Goal: Information Seeking & Learning: Learn about a topic

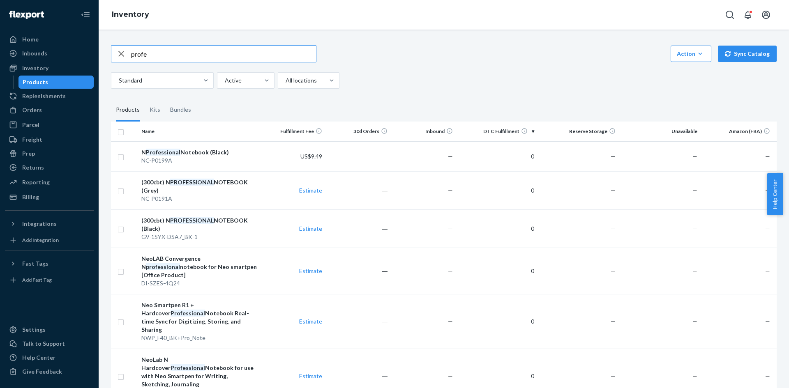
drag, startPoint x: 161, startPoint y: 56, endPoint x: -42, endPoint y: 60, distance: 202.7
click at [0, 60] on html "Home Inbounds Shipping Plans Problems Inventory Products Replenishments Orders …" at bounding box center [394, 194] width 789 height 388
type input "ㅡ"
type input "M1"
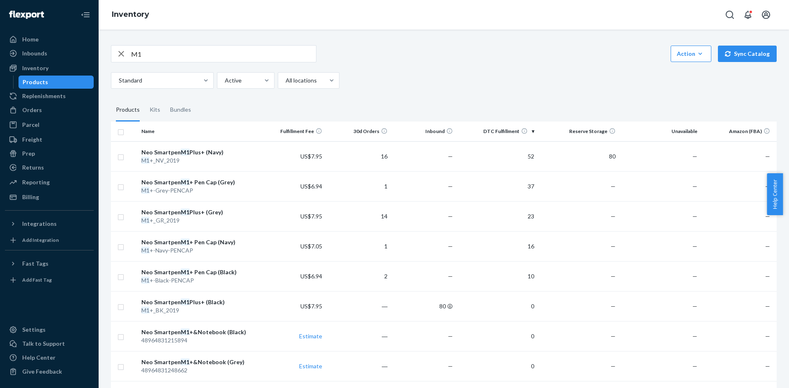
click at [416, 46] on div "M1 Action Create product Create kit or bundle Bulk create products Bulk update …" at bounding box center [444, 53] width 666 height 17
click at [43, 326] on div "Settings" at bounding box center [49, 330] width 87 height 12
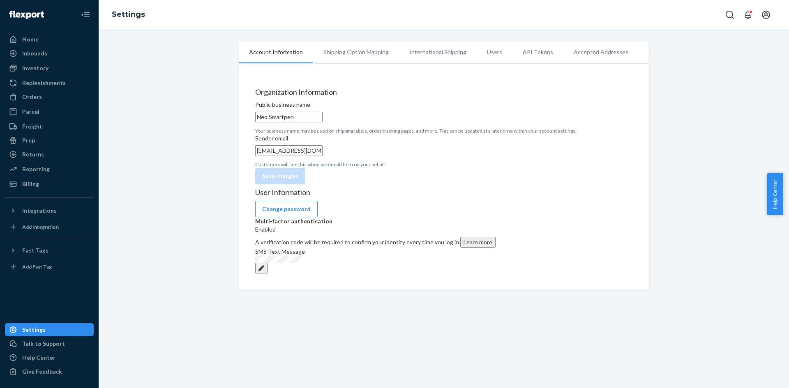
click at [461, 134] on div "Organization Information Public business name Neo Smartpen Your business name m…" at bounding box center [443, 136] width 377 height 96
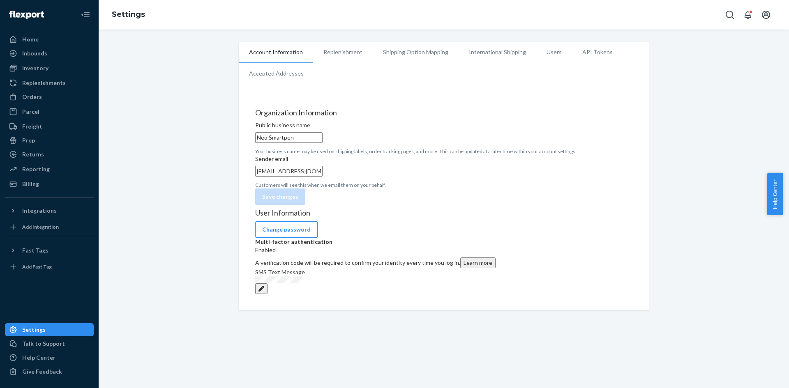
scroll to position [30, 0]
click at [268, 294] on button "Edit" at bounding box center [261, 289] width 12 height 11
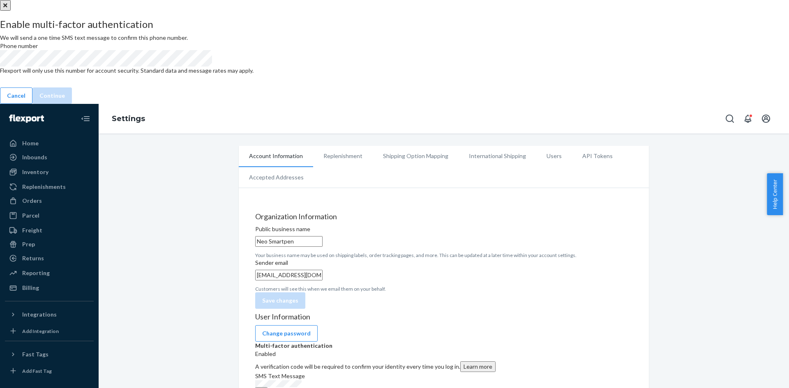
click at [11, 11] on button "Close" at bounding box center [5, 5] width 11 height 11
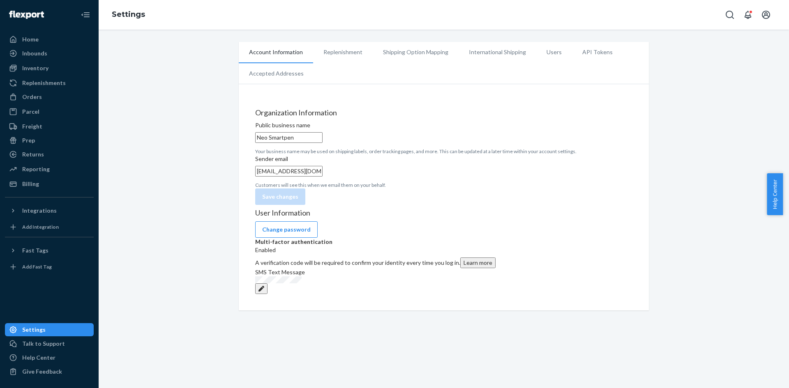
scroll to position [0, 0]
click at [266, 55] on li "Account Information" at bounding box center [276, 52] width 74 height 21
click at [540, 49] on li "Users" at bounding box center [554, 52] width 36 height 21
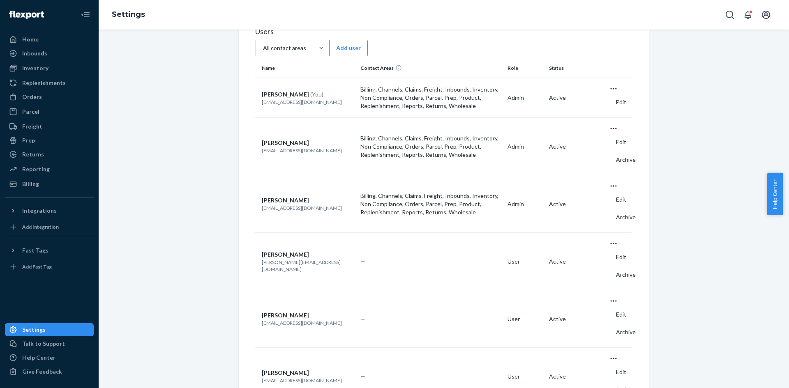
scroll to position [82, 0]
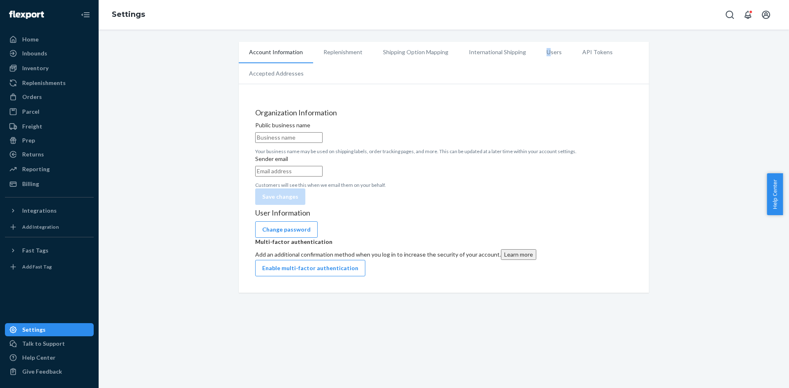
type input "Neo Smartpen"
type input "cs_global@neolab.net"
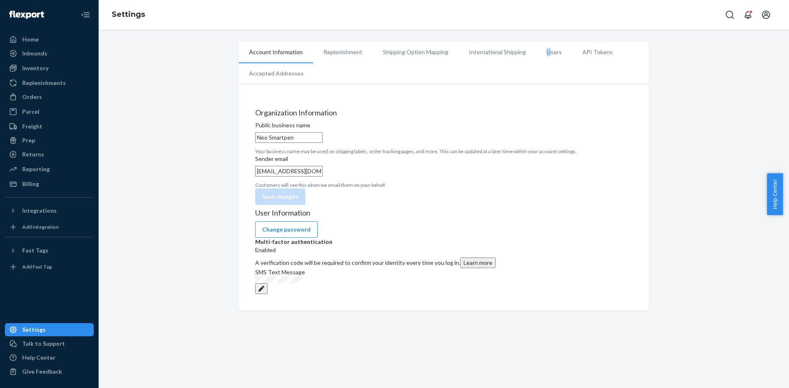
scroll to position [30, 0]
click at [268, 294] on button "Edit" at bounding box center [261, 289] width 12 height 11
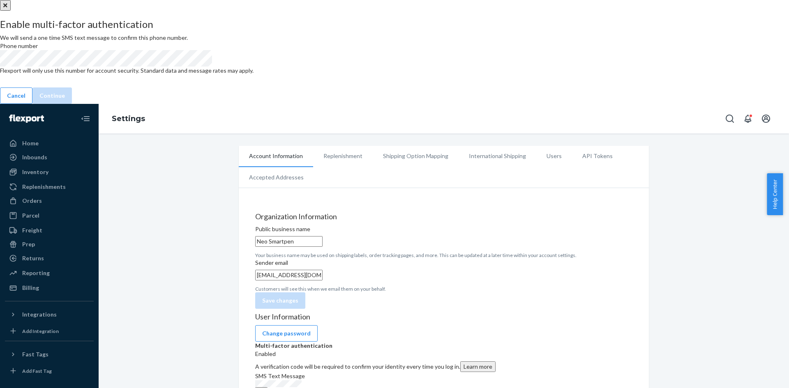
click at [337, 81] on div "Enable multi-factor authentication We will send a one time SMS text message to …" at bounding box center [394, 46] width 789 height 70
click at [254, 50] on div "Phone number" at bounding box center [127, 46] width 254 height 8
click at [7, 7] on icon "Close" at bounding box center [5, 5] width 4 height 4
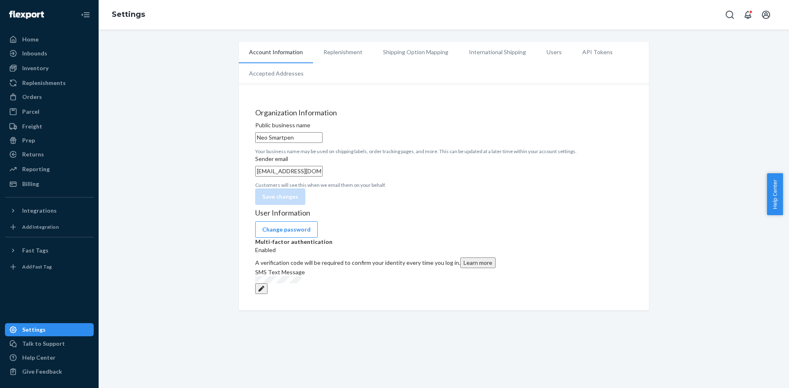
click at [520, 205] on div "Organization Information Public business name Neo Smartpen Your business name m…" at bounding box center [443, 157] width 377 height 96
click at [349, 254] on div "Enabled" at bounding box center [443, 250] width 377 height 8
click at [327, 294] on div "SMS Text Message" at bounding box center [443, 281] width 377 height 26
click at [468, 268] on button "Learn more" at bounding box center [477, 263] width 35 height 11
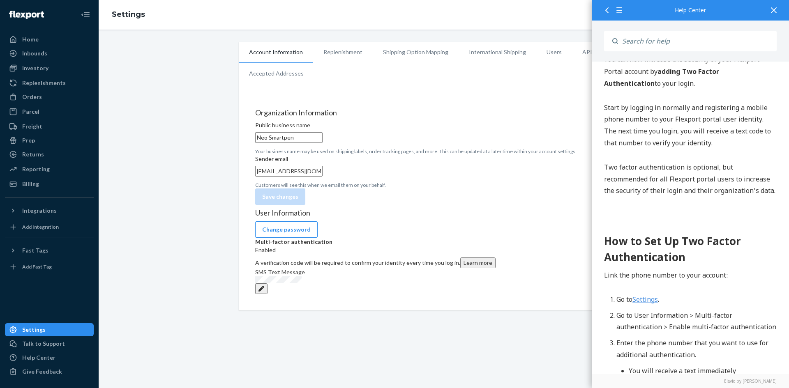
scroll to position [123, 0]
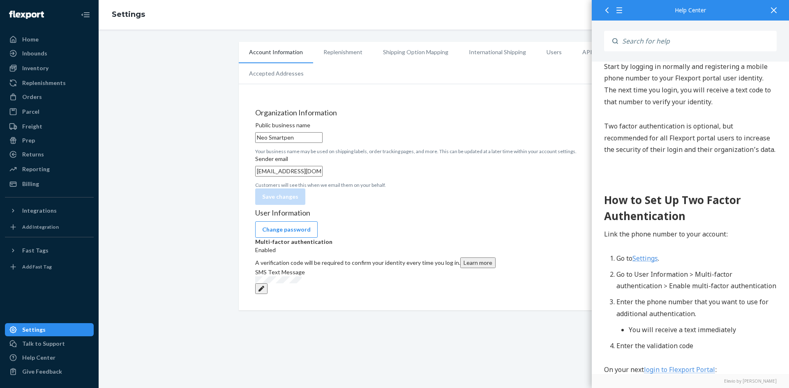
click at [655, 263] on link "Settings" at bounding box center [645, 258] width 25 height 9
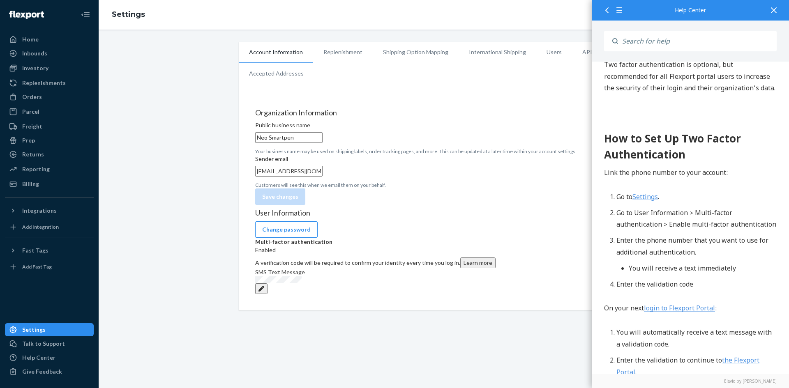
scroll to position [0, 0]
click at [39, 329] on div "Settings" at bounding box center [33, 330] width 23 height 8
click at [35, 330] on div "Settings" at bounding box center [33, 330] width 23 height 8
click at [293, 217] on h4 "User Information" at bounding box center [443, 213] width 377 height 8
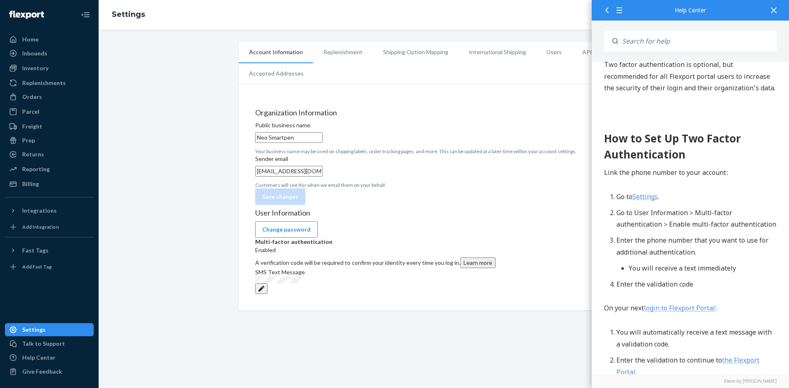
click at [287, 246] on p "Multi-factor authentication" at bounding box center [443, 242] width 377 height 8
click at [287, 268] on div "A verification code will be required to confirm your identity every time you lo…" at bounding box center [443, 263] width 377 height 11
click at [340, 254] on div "Enabled" at bounding box center [443, 250] width 377 height 8
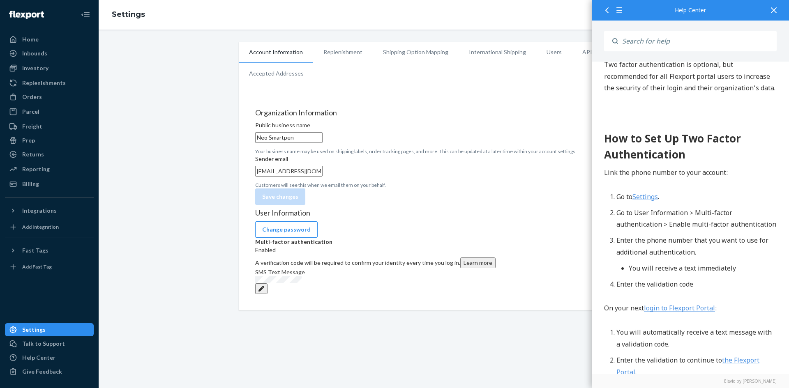
click at [346, 254] on div "Enabled" at bounding box center [443, 250] width 377 height 8
click at [302, 238] on button "Change password" at bounding box center [286, 230] width 62 height 16
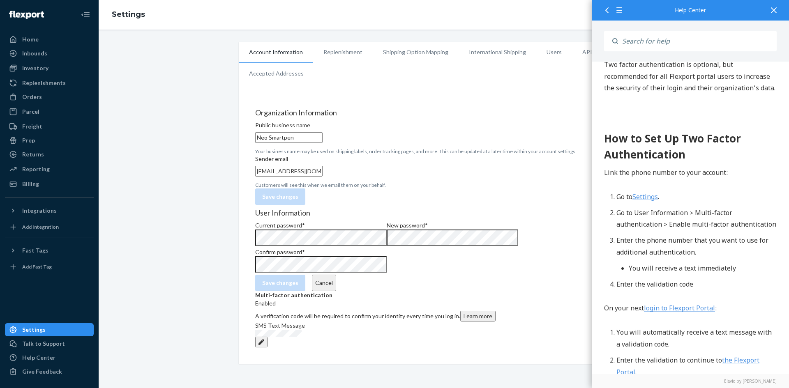
click at [545, 238] on div "User Information Current password * New password * Confirm password * Save chan…" at bounding box center [443, 278] width 377 height 139
click at [391, 295] on div "User Information Current password * New password * Confirm password * Save chan…" at bounding box center [443, 278] width 377 height 139
click at [316, 283] on button "Cancel" at bounding box center [324, 283] width 24 height 16
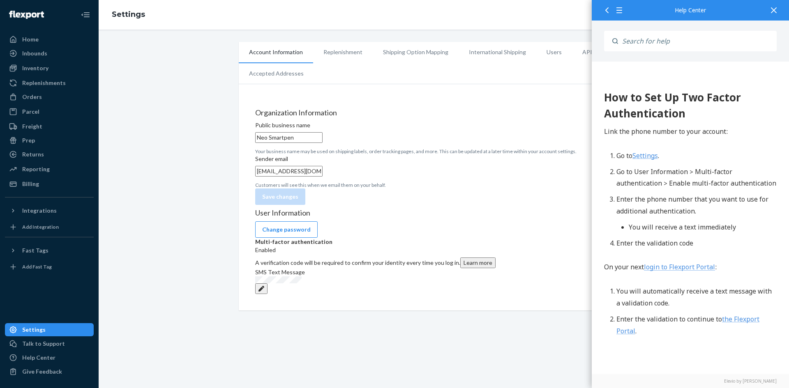
scroll to position [206, 0]
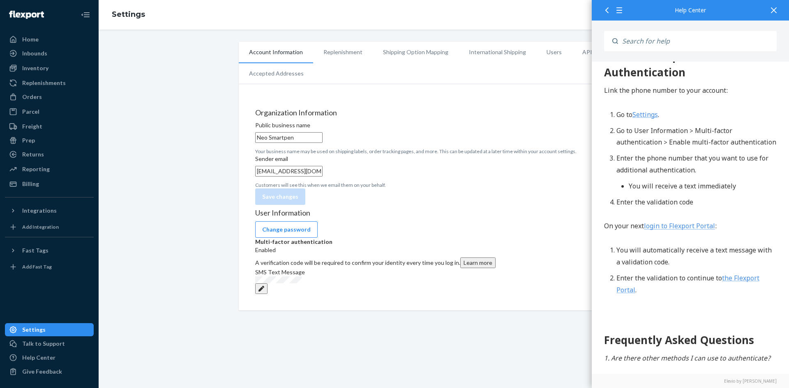
drag, startPoint x: 778, startPoint y: 9, endPoint x: 774, endPoint y: 10, distance: 4.2
click at [778, 9] on div at bounding box center [774, 10] width 18 height 20
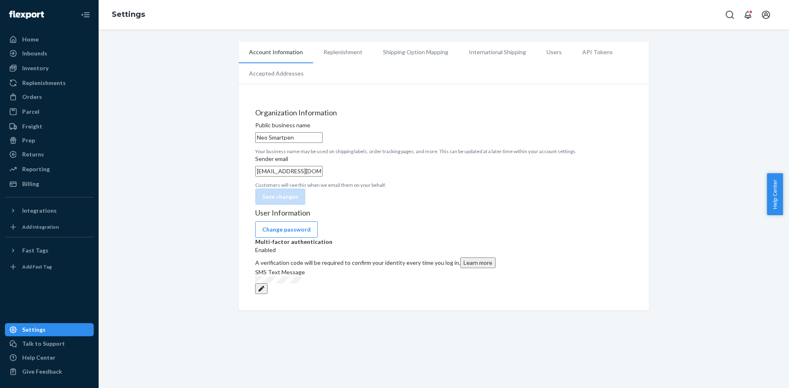
click at [450, 148] on div "Organization Information Public business name Neo Smartpen Your business name m…" at bounding box center [443, 157] width 377 height 96
click at [38, 18] on img at bounding box center [26, 15] width 35 height 8
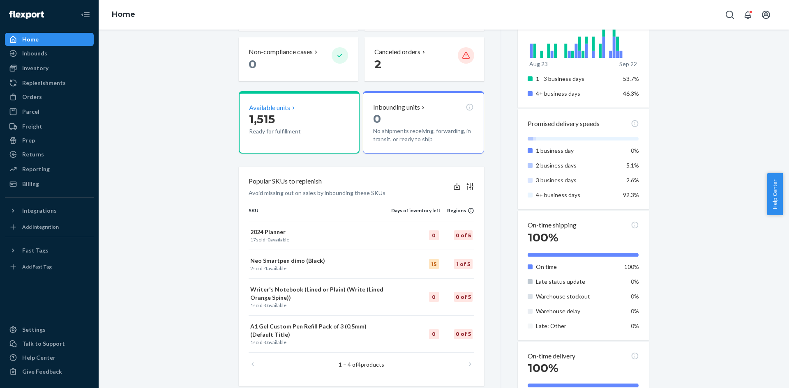
scroll to position [82, 0]
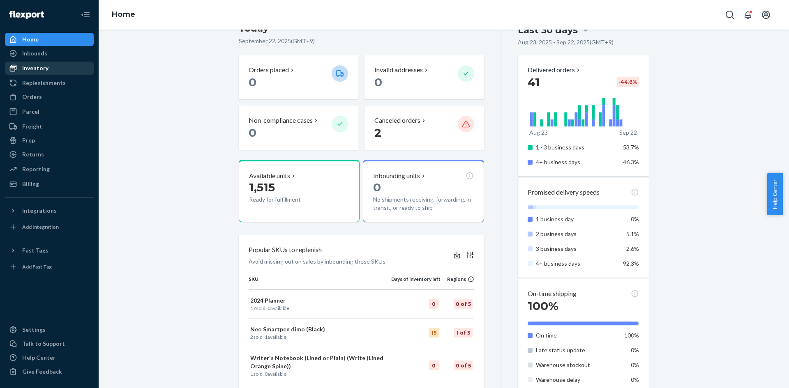
click at [43, 65] on div "Inventory" at bounding box center [35, 68] width 26 height 8
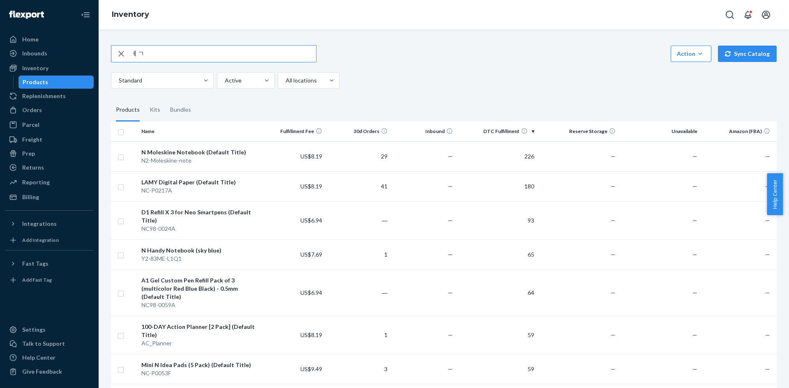
type input "ㅔ"
type input "profe"
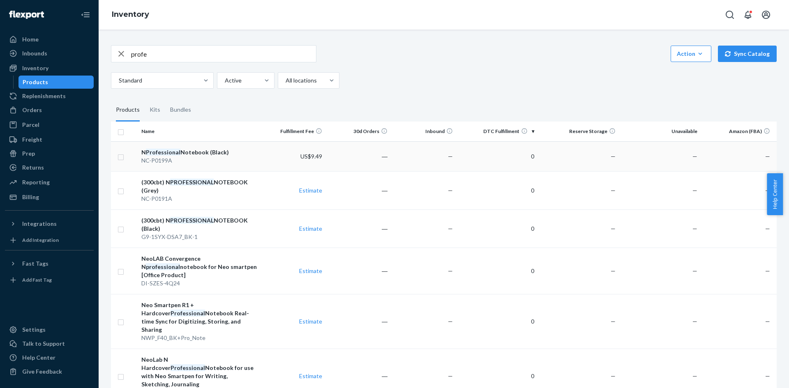
click at [213, 152] on div "N Professional Notebook (Black)" at bounding box center [199, 152] width 116 height 8
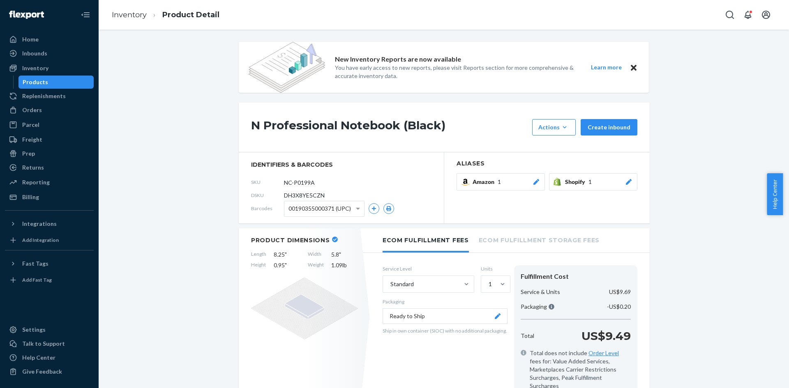
click at [555, 149] on div "N Professional Notebook (Black) Actions Add components Hide Create inbound" at bounding box center [444, 128] width 411 height 50
click at [561, 132] on button "Actions Add components Hide" at bounding box center [554, 127] width 44 height 16
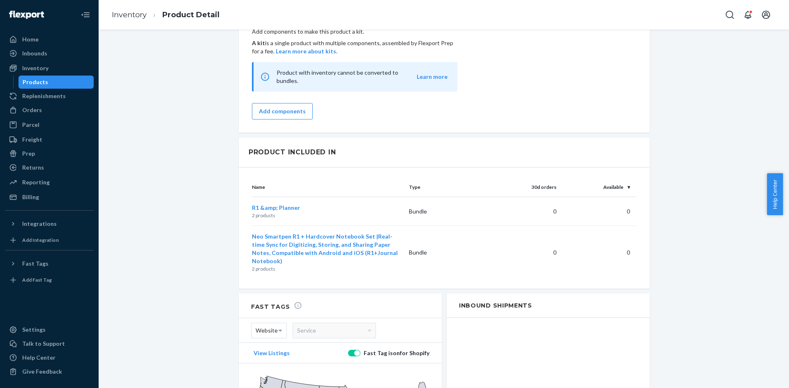
scroll to position [668, 0]
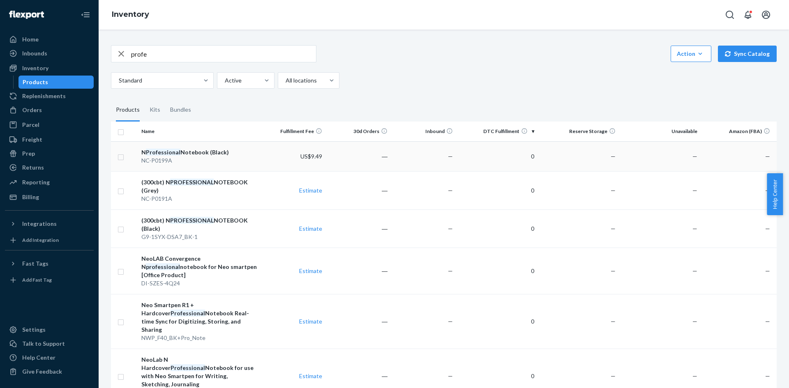
click at [118, 155] on input "checkbox" at bounding box center [121, 156] width 7 height 9
click at [159, 150] on em "Professional" at bounding box center [163, 152] width 35 height 7
checkbox input "false"
click at [159, 150] on em "Professional" at bounding box center [163, 152] width 35 height 7
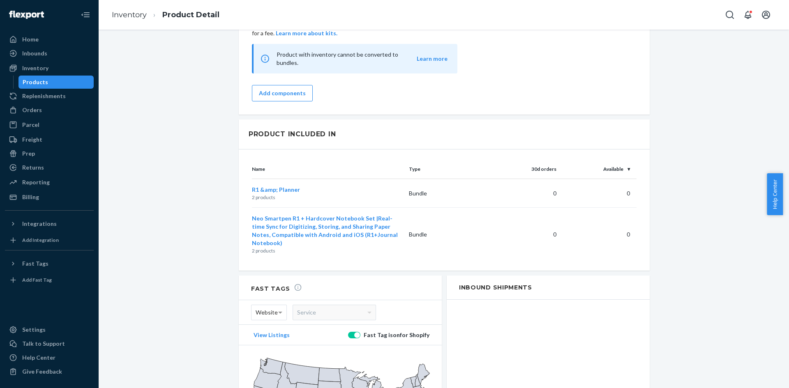
scroll to position [791, 0]
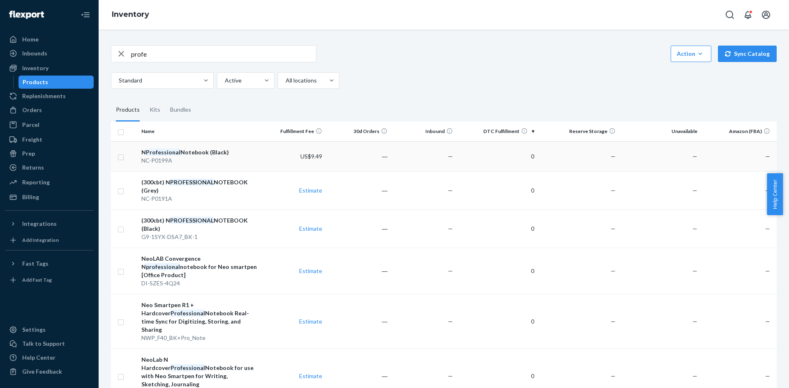
click at [208, 153] on div "N Professional Notebook (Black)" at bounding box center [199, 152] width 116 height 8
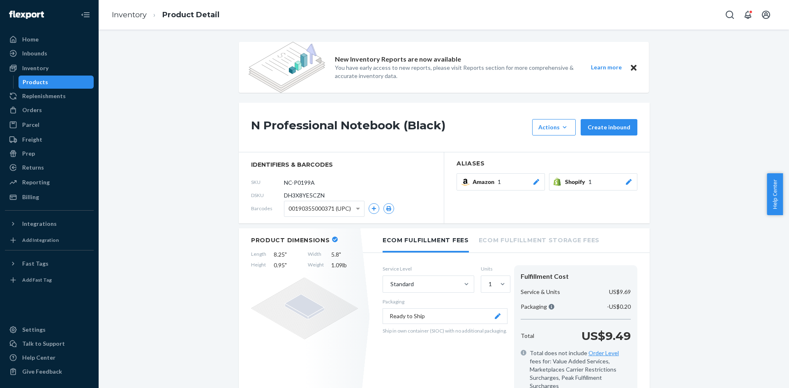
click at [627, 182] on icon at bounding box center [629, 182] width 6 height 6
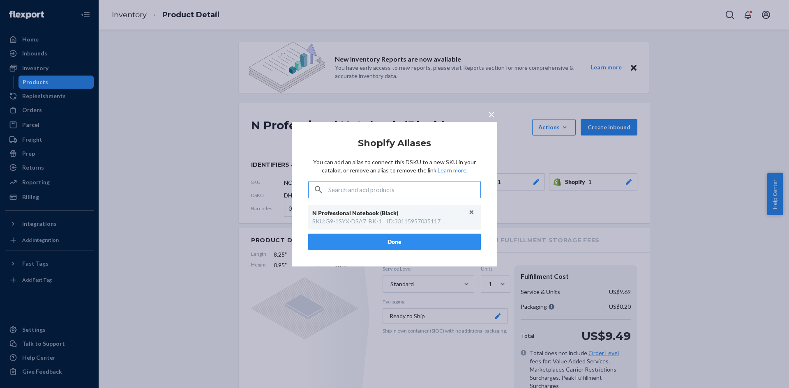
click at [418, 190] on input "text" at bounding box center [404, 190] width 152 height 16
click at [358, 165] on p "You can add an alias to connect this DSKU to a new SKU in your catalog, or remo…" at bounding box center [394, 166] width 173 height 16
click at [361, 211] on div "N Professional Notebook (Black)" at bounding box center [390, 213] width 156 height 8
click at [403, 215] on div "N Professional Notebook (Black)" at bounding box center [390, 213] width 156 height 8
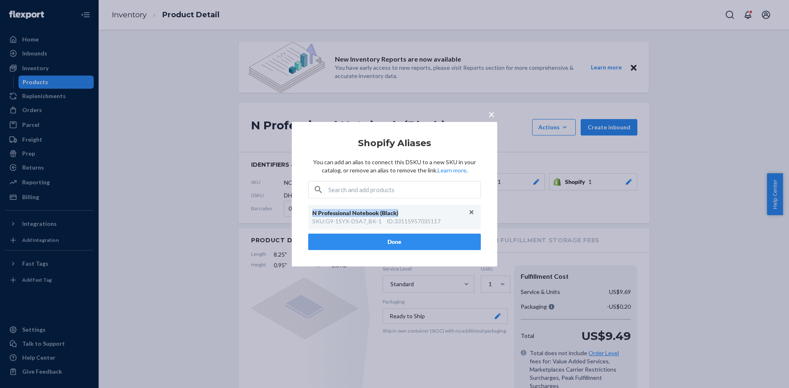
drag, startPoint x: 400, startPoint y: 210, endPoint x: 288, endPoint y: 216, distance: 112.4
click at [288, 217] on div "× Shopify Aliases You can add an alias to connect this DSKU to a new SKU in you…" at bounding box center [394, 194] width 247 height 145
click at [381, 238] on button "Done" at bounding box center [394, 242] width 173 height 16
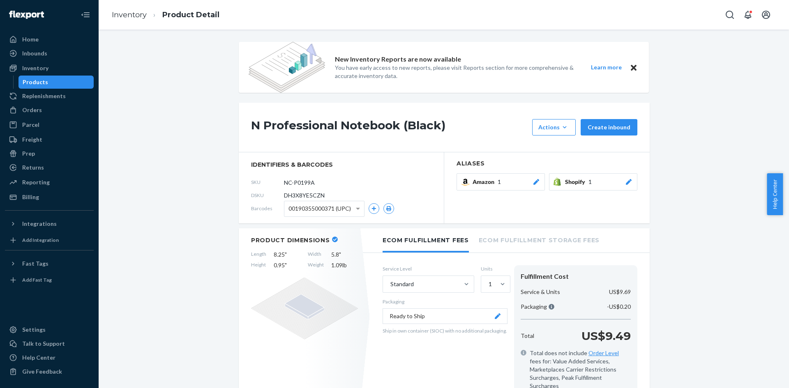
drag, startPoint x: 668, startPoint y: 178, endPoint x: 624, endPoint y: 171, distance: 44.5
click at [558, 128] on div "Actions" at bounding box center [553, 127] width 31 height 8
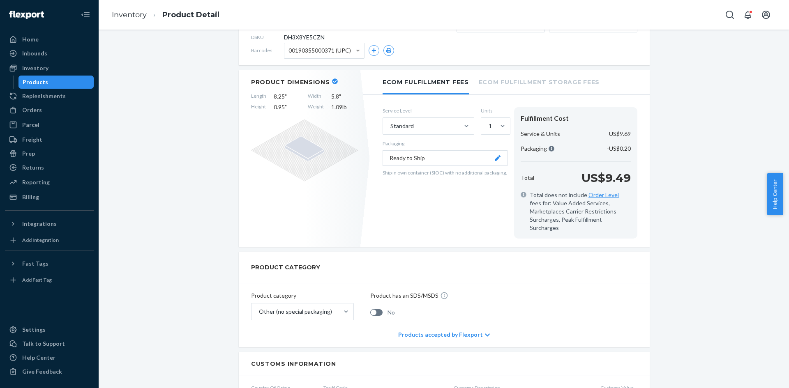
scroll to position [164, 0]
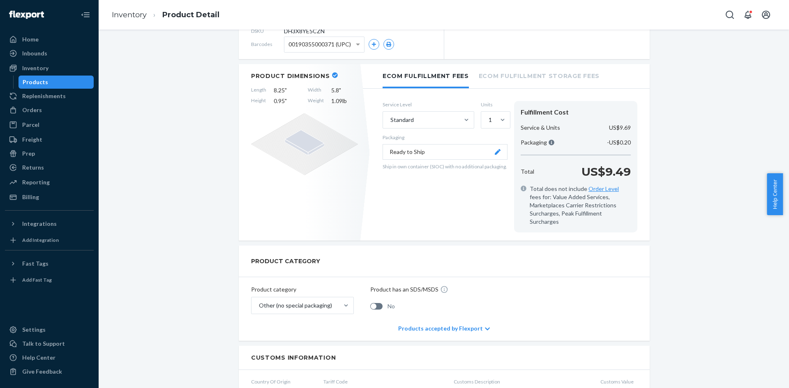
click at [496, 155] on button "Ready to Ship" at bounding box center [445, 152] width 125 height 16
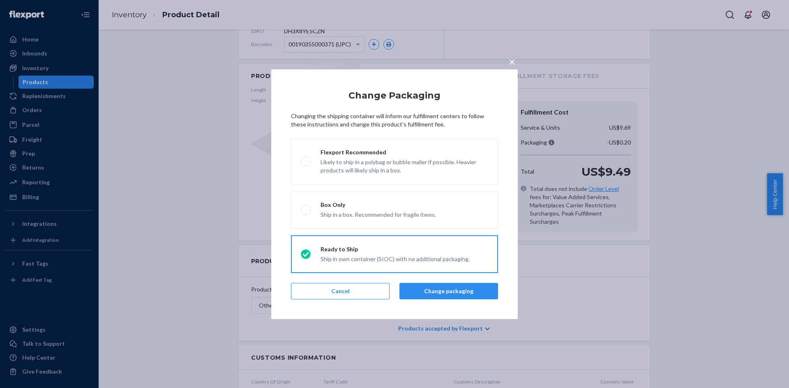
click at [512, 64] on span "×" at bounding box center [512, 62] width 7 height 14
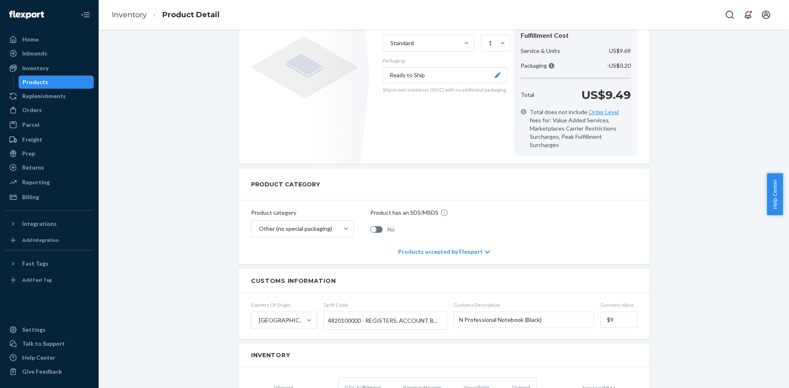
scroll to position [247, 0]
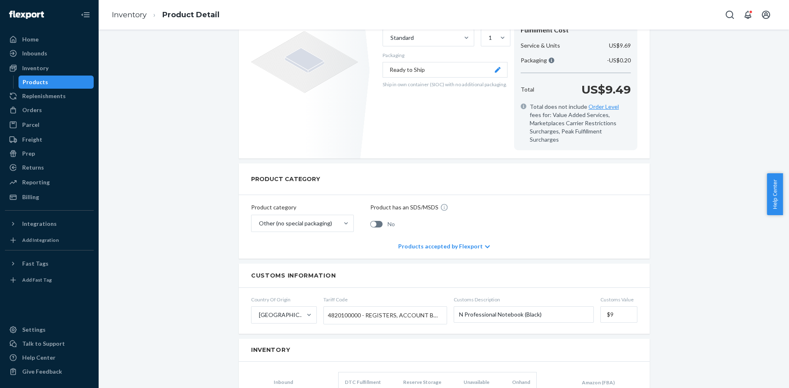
click at [485, 244] on icon at bounding box center [487, 247] width 5 height 6
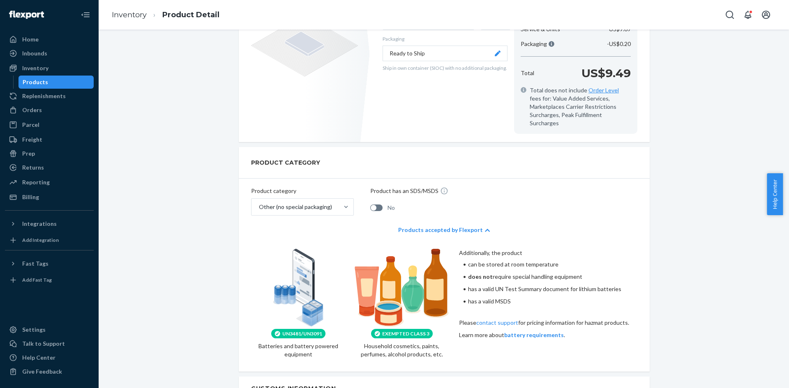
scroll to position [181, 0]
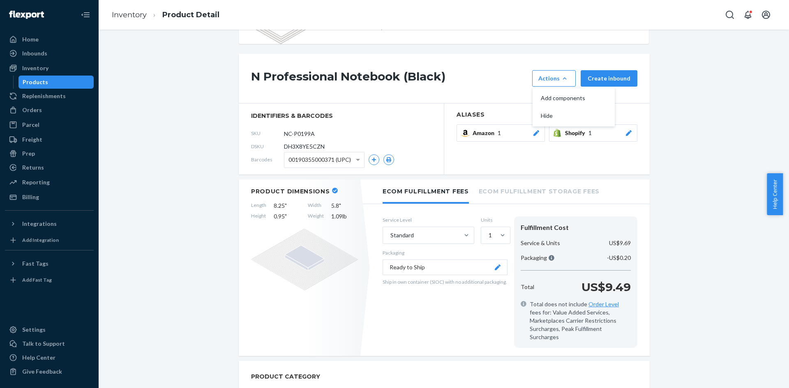
scroll to position [16, 0]
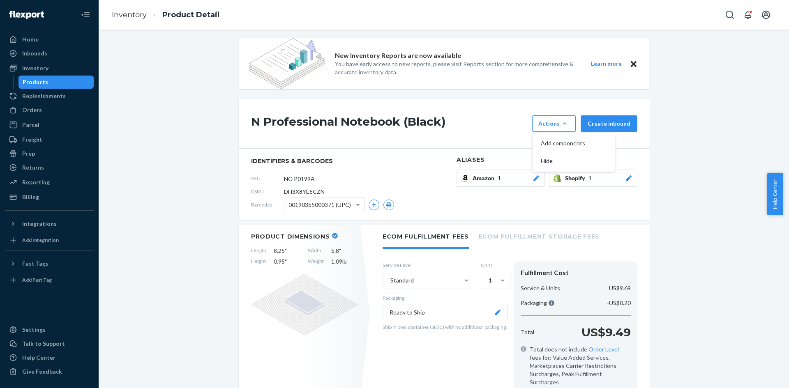
scroll to position [0, 0]
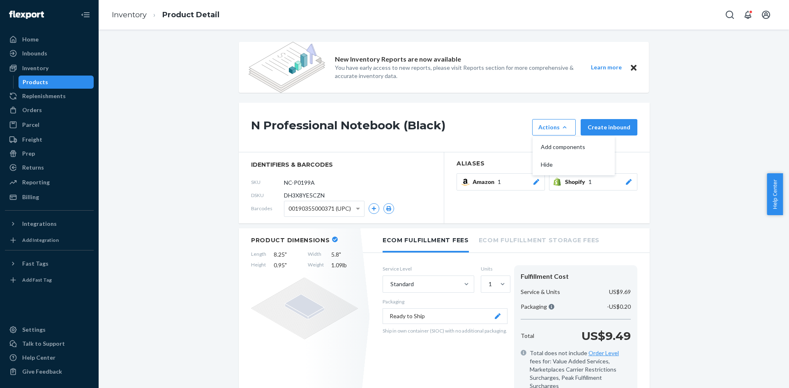
click at [609, 66] on button "Learn more" at bounding box center [606, 67] width 41 height 10
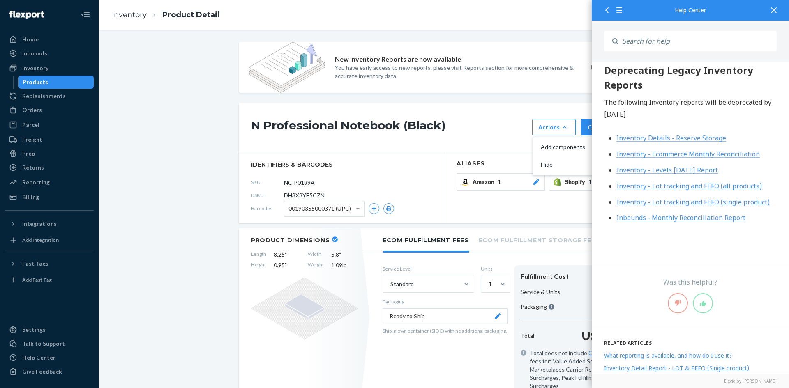
scroll to position [894, 0]
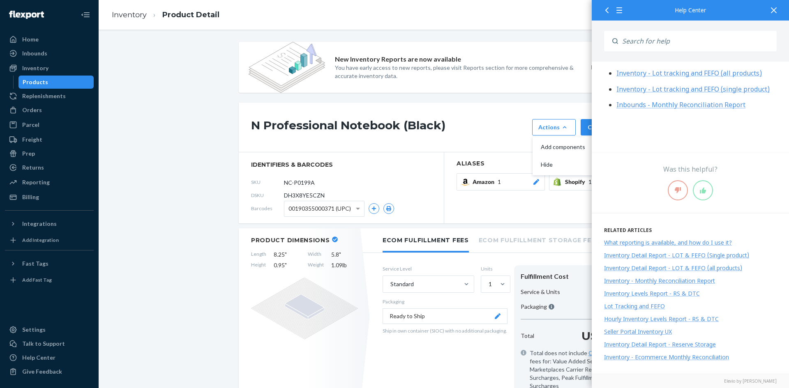
click at [768, 11] on div at bounding box center [774, 10] width 18 height 20
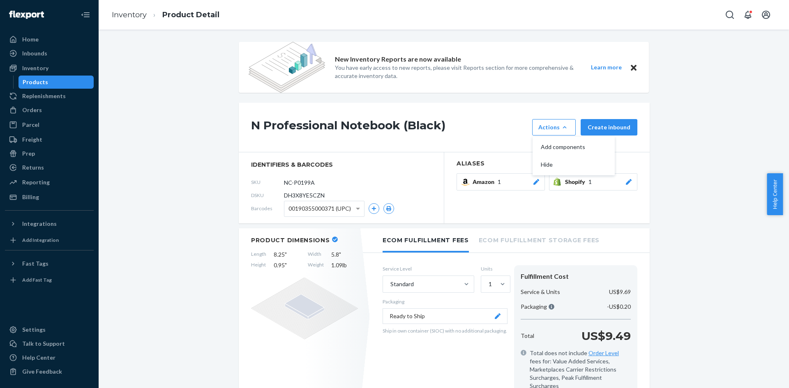
click at [552, 25] on div "Inventory Product Detail" at bounding box center [444, 15] width 691 height 30
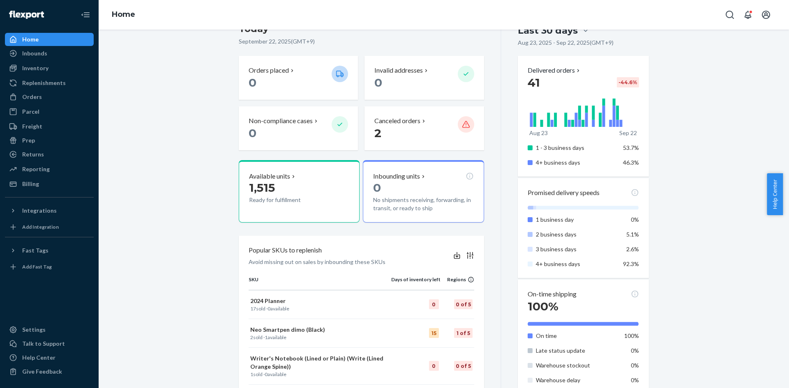
scroll to position [82, 0]
click at [174, 217] on div "Welcome back Here’s a quick overview of your business Create new Create new inb…" at bounding box center [444, 298] width 678 height 676
click at [44, 68] on div "Inventory" at bounding box center [35, 68] width 26 height 8
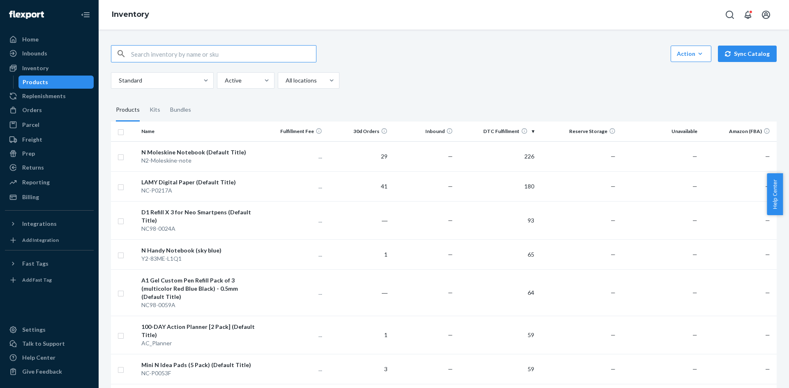
click at [193, 52] on input "text" at bounding box center [223, 54] width 185 height 16
type input "ㅔ"
type input "prof"
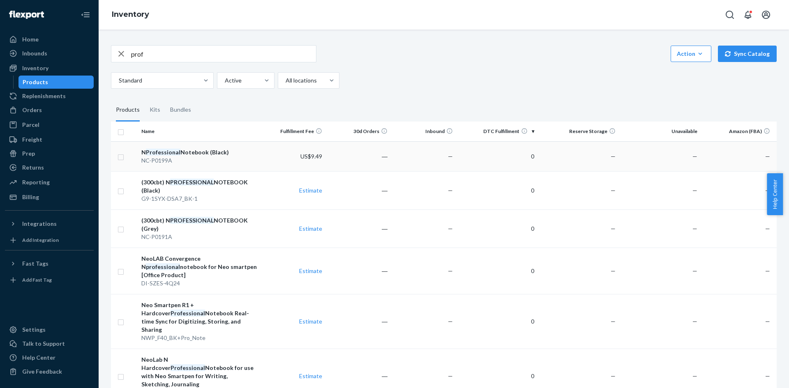
click at [199, 153] on div "N Professional Notebook (Black)" at bounding box center [199, 152] width 116 height 8
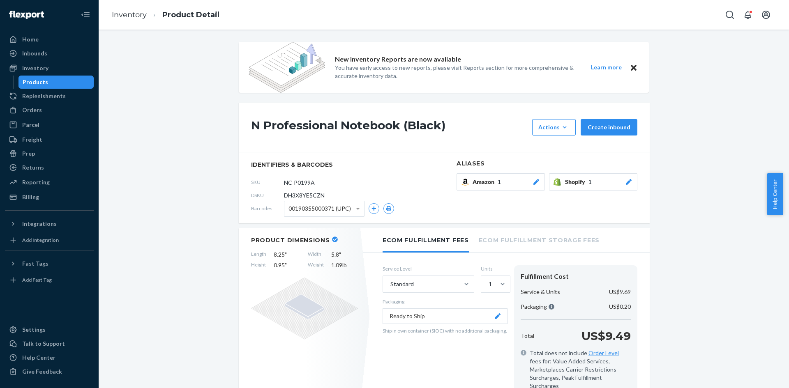
click at [507, 142] on div "N Professional Notebook (Black) Actions Add components Hide Create inbound" at bounding box center [444, 128] width 411 height 50
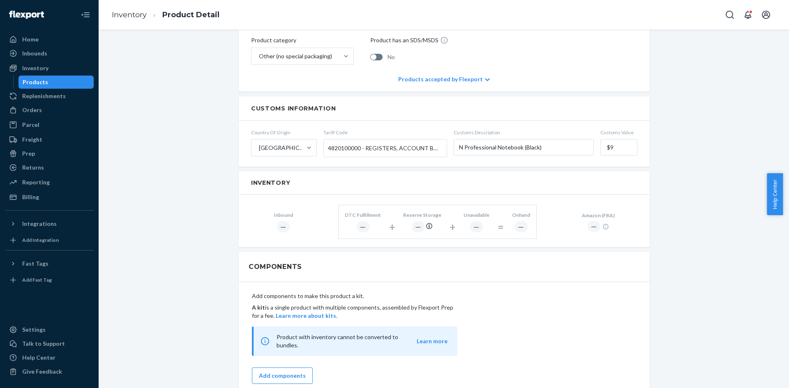
scroll to position [452, 0]
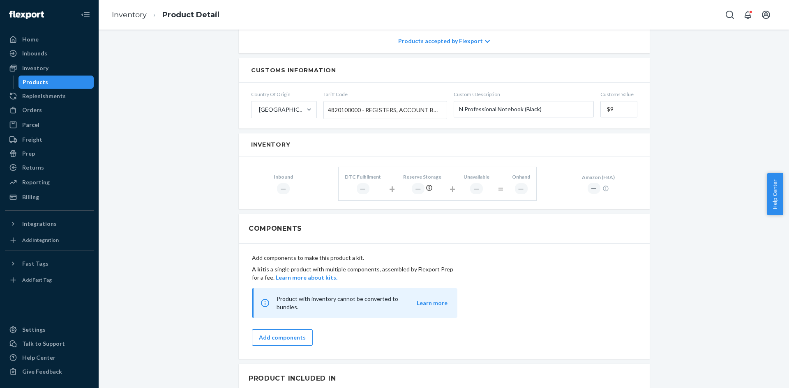
click at [474, 183] on div "―" at bounding box center [476, 188] width 13 height 11
click at [501, 180] on div "DTC Fulfillment ― + Reserve Storage ― + Unavailable ― = Onhand ―" at bounding box center [437, 184] width 199 height 34
click at [518, 183] on div "―" at bounding box center [521, 188] width 13 height 11
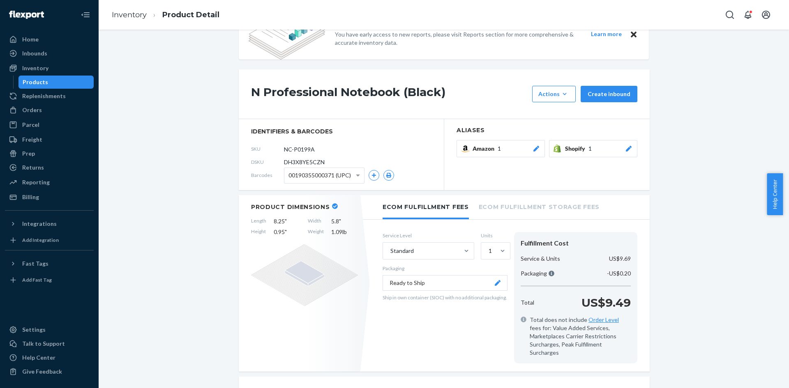
scroll to position [0, 0]
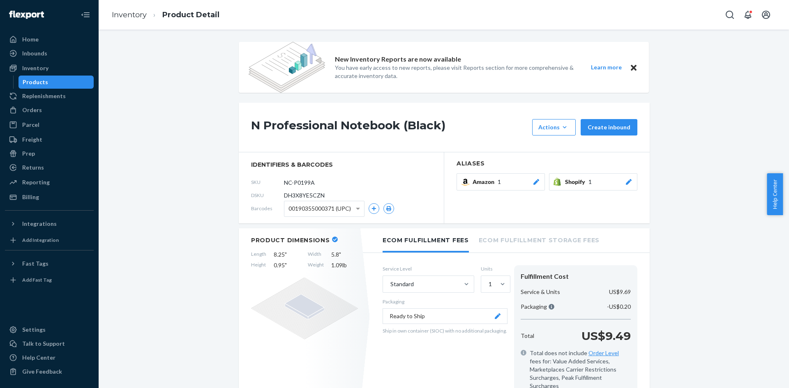
click at [47, 83] on div "Products" at bounding box center [56, 82] width 74 height 12
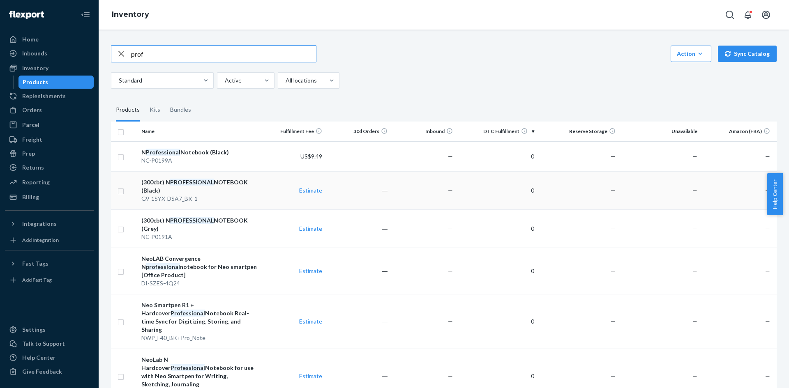
click at [233, 181] on div "(300cbt) N PROFESSIONAL NOTEBOOK (Black)" at bounding box center [199, 186] width 116 height 16
click at [194, 54] on input "prof" at bounding box center [223, 54] width 185 height 16
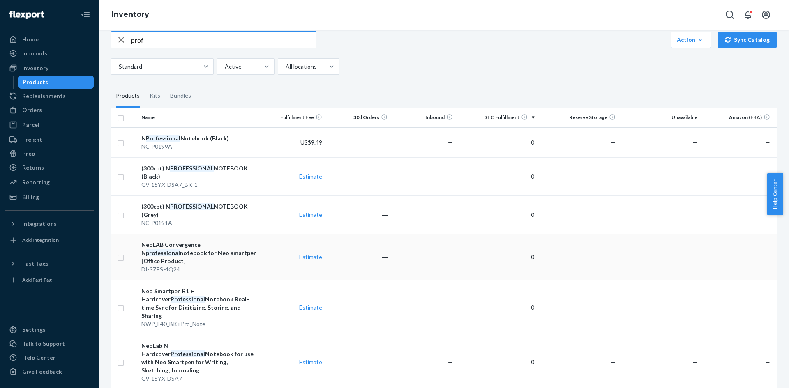
scroll to position [0, 0]
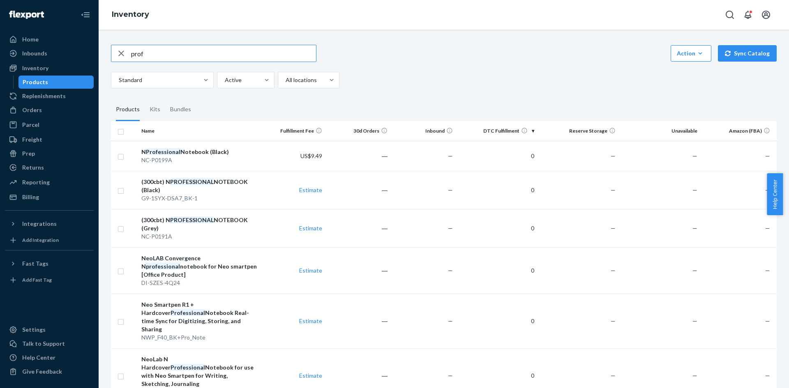
click at [516, 81] on div "Standard Active All locations" at bounding box center [441, 80] width 660 height 16
click at [234, 189] on div "(300cbt) N PROFESSIONAL NOTEBOOK (Black)" at bounding box center [199, 186] width 116 height 16
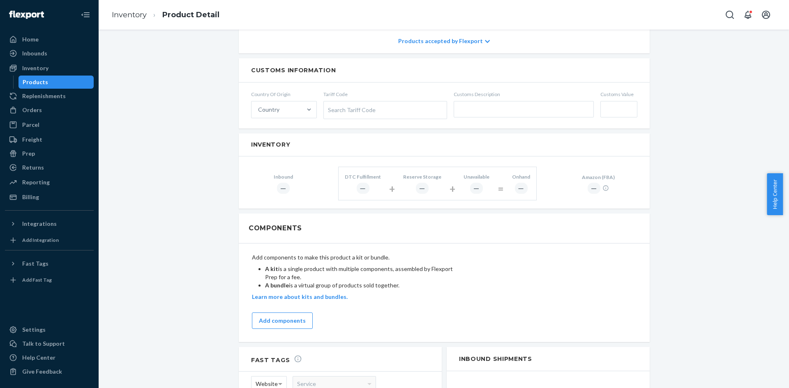
scroll to position [534, 0]
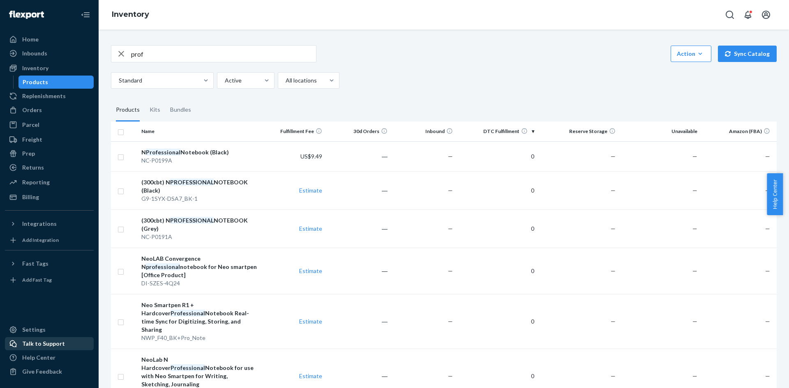
click at [32, 344] on div "Talk to Support" at bounding box center [43, 344] width 43 height 8
